Goal: Obtain resource: Download file/media

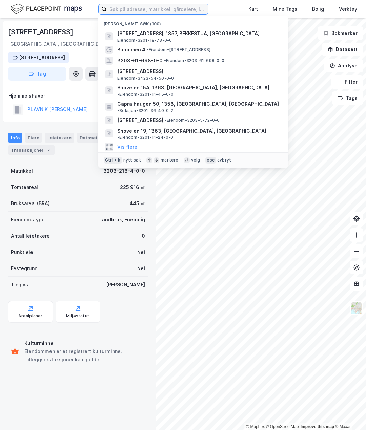
click at [137, 9] on input at bounding box center [157, 9] width 101 height 10
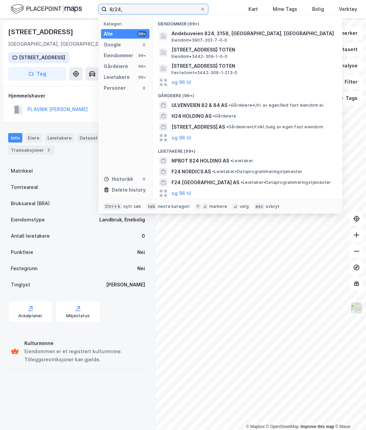
drag, startPoint x: 106, startPoint y: 7, endPoint x: 62, endPoint y: 1, distance: 45.2
click at [62, 1] on div "8/24, Kategori Alle 99+ Google 0 Eiendommer 99+ Gårdeiere 99+ Leietakere 99+ Pe…" at bounding box center [183, 9] width 366 height 18
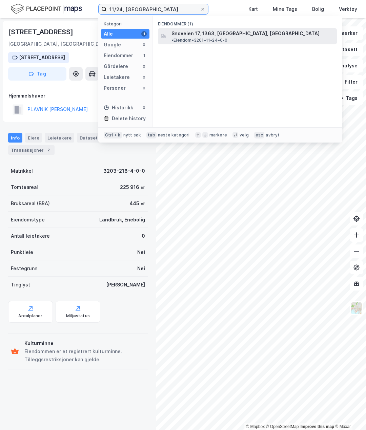
type input "11/24, [GEOGRAPHIC_DATA]"
click at [188, 30] on span "Snoveien 17, 1363, [GEOGRAPHIC_DATA], [GEOGRAPHIC_DATA]" at bounding box center [245, 33] width 148 height 8
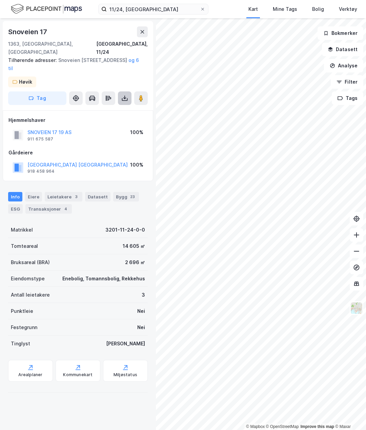
click at [128, 91] on button at bounding box center [125, 98] width 14 height 14
click at [113, 106] on div "Last ned grunnbok" at bounding box center [95, 111] width 72 height 11
